Goal: Check status: Check status

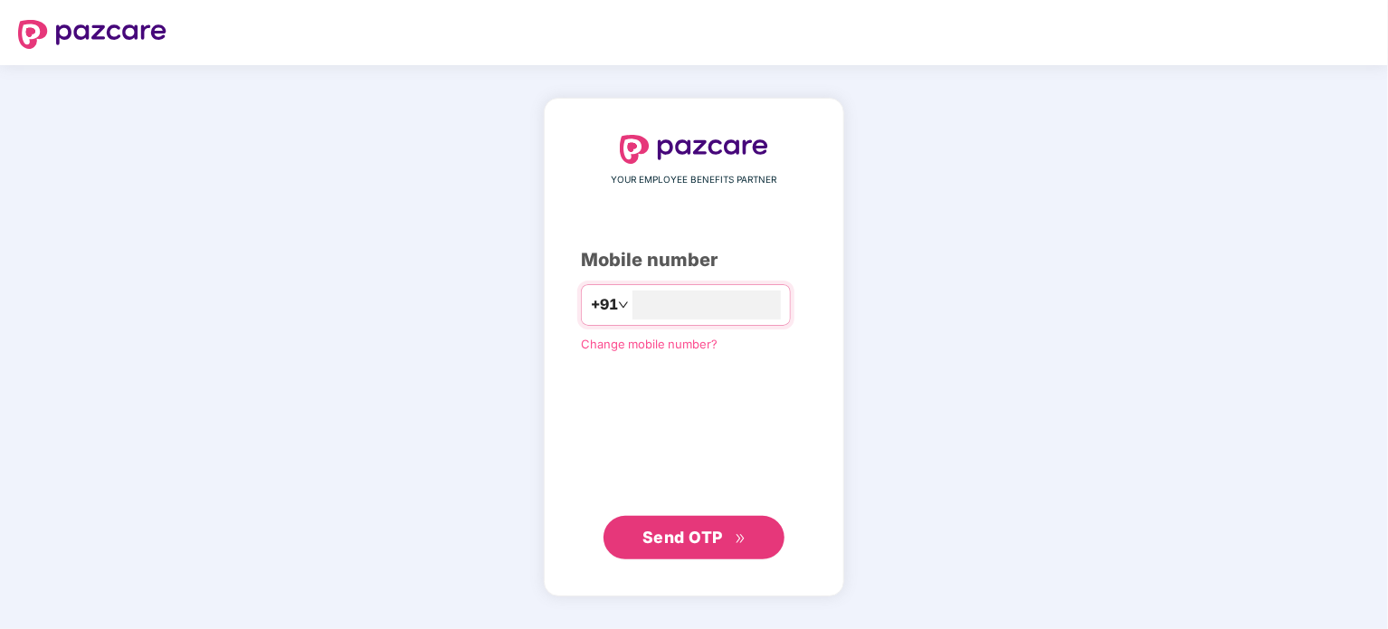
type input "**********"
click at [698, 539] on span "Send OTP" at bounding box center [682, 535] width 81 height 19
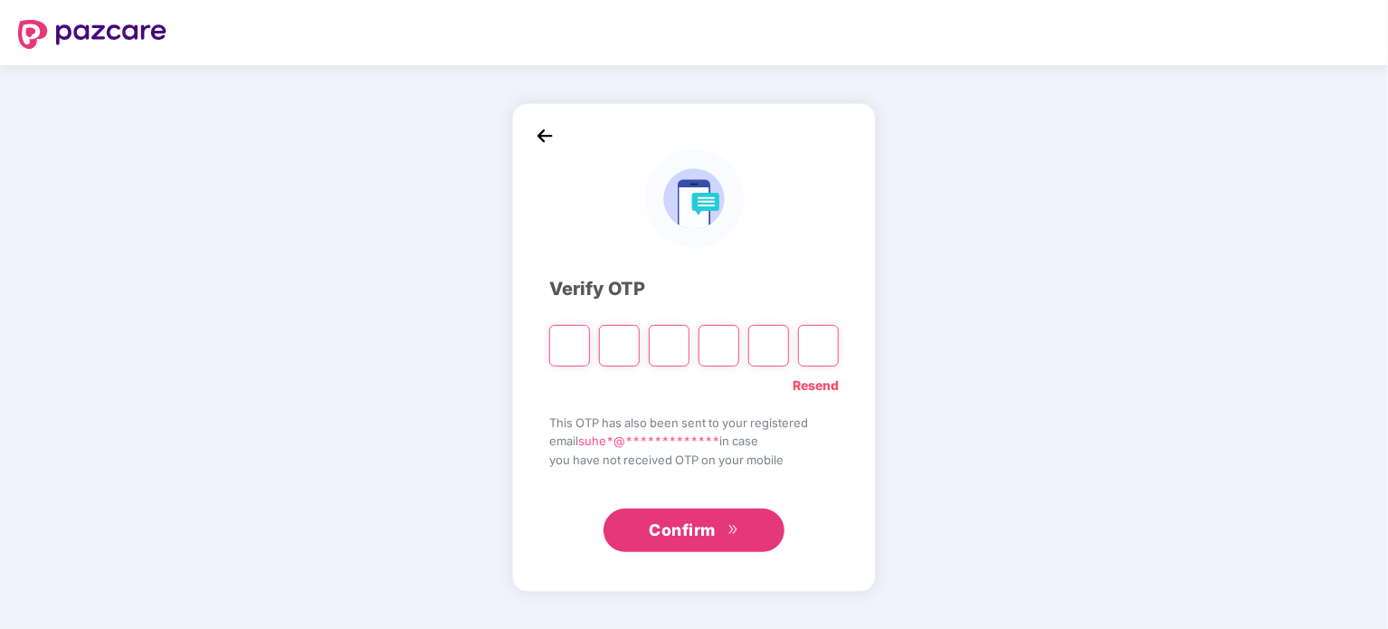
type input "*"
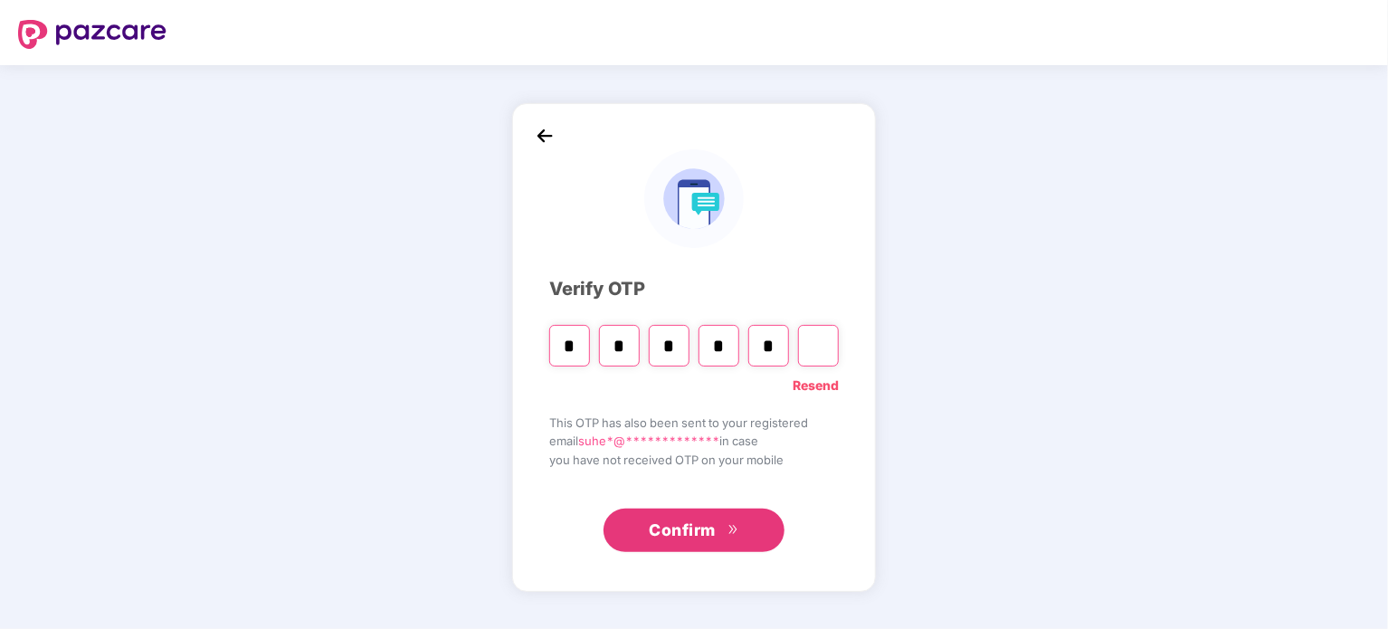
type input "*"
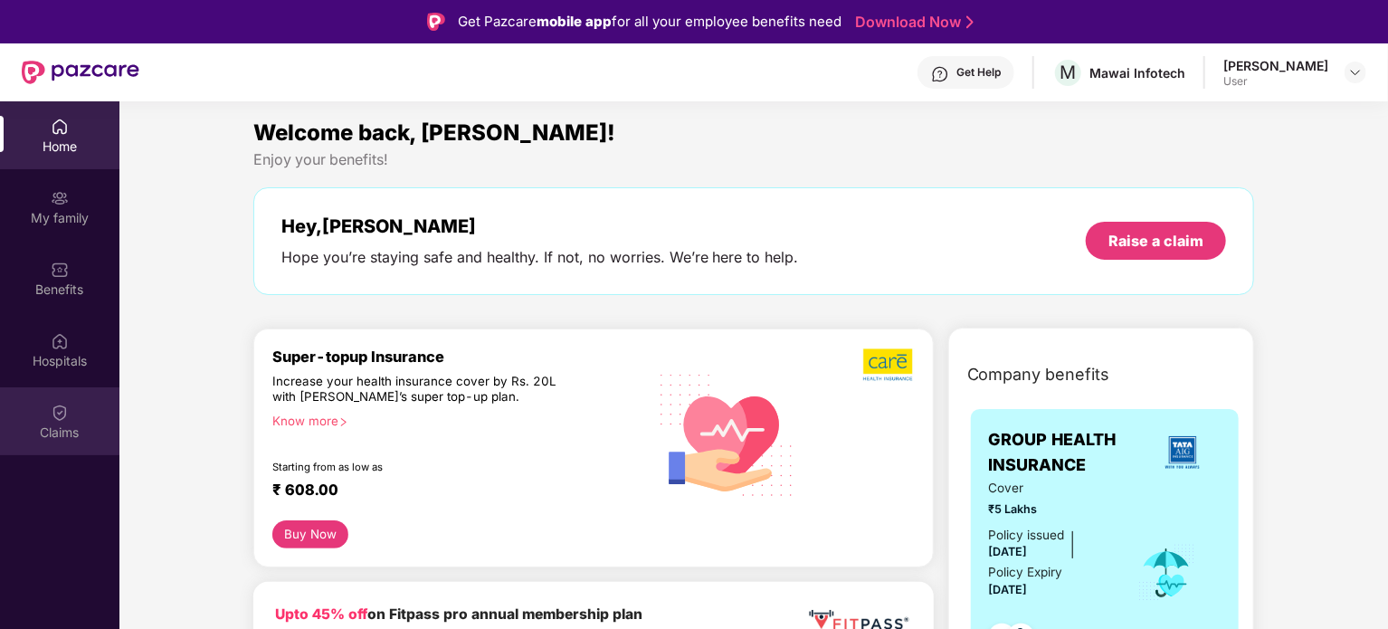
click at [60, 410] on img at bounding box center [60, 412] width 18 height 18
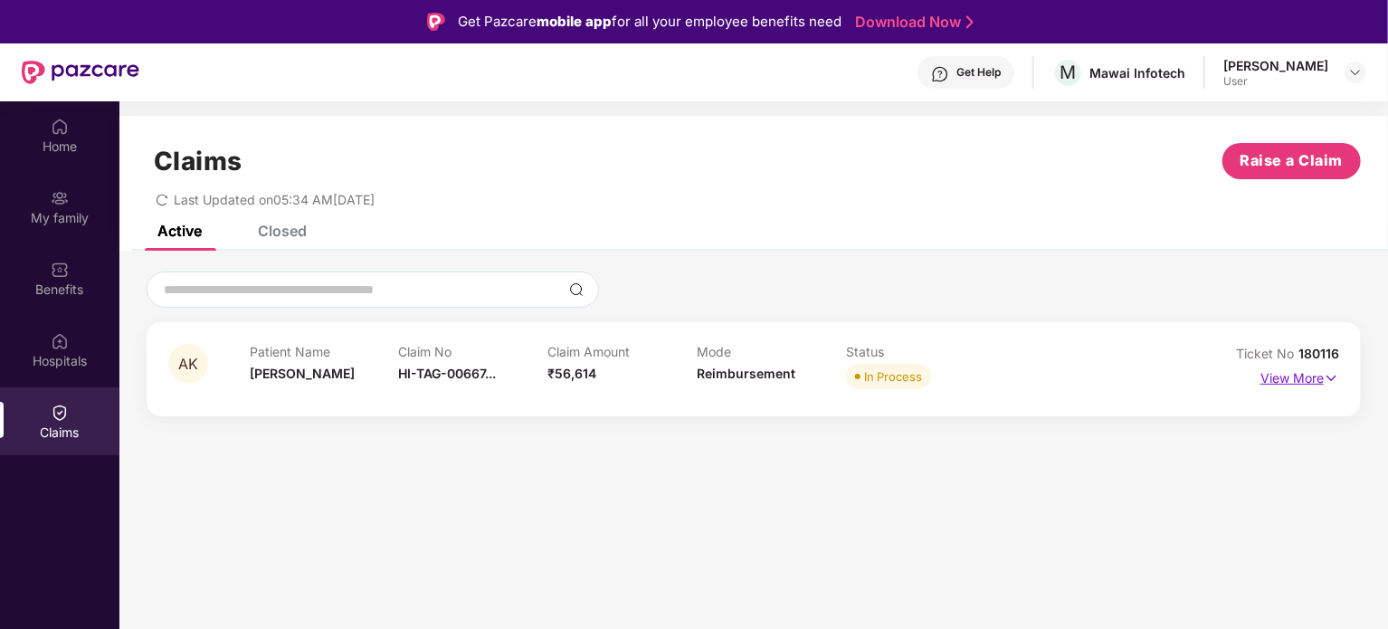
click at [1294, 376] on p "View More" at bounding box center [1299, 376] width 79 height 24
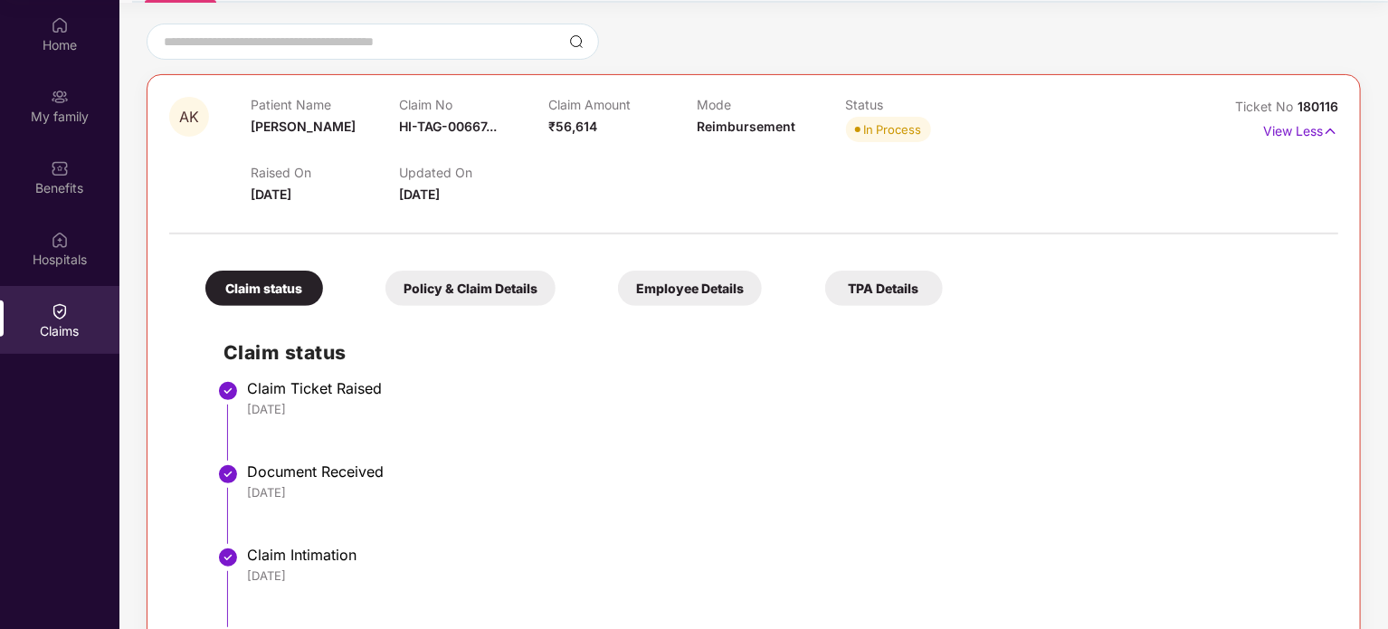
scroll to position [61, 0]
